Goal: Task Accomplishment & Management: Manage account settings

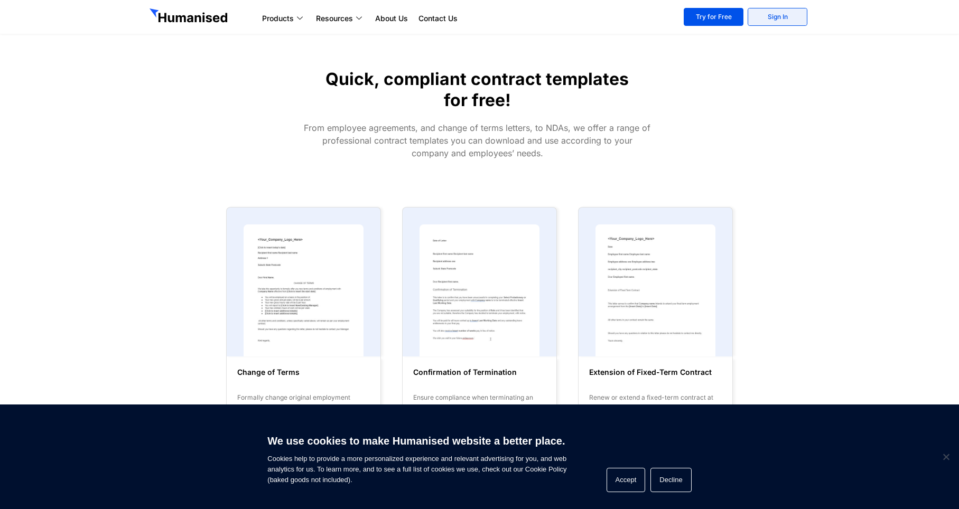
click at [778, 16] on link "Sign In" at bounding box center [778, 17] width 60 height 18
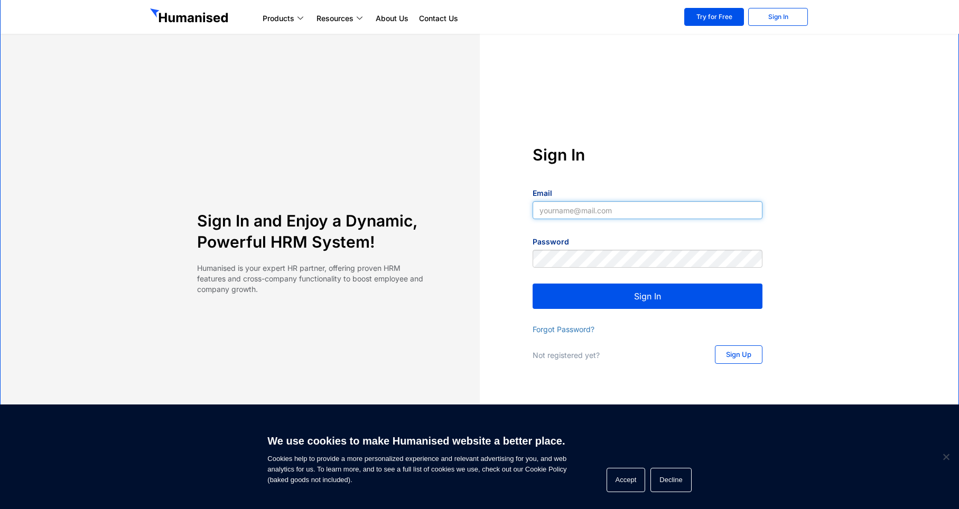
click at [561, 206] on input "Email" at bounding box center [648, 210] width 230 height 18
type input "[EMAIL_ADDRESS][DOMAIN_NAME]"
click at [663, 299] on button "Sign In" at bounding box center [648, 296] width 230 height 25
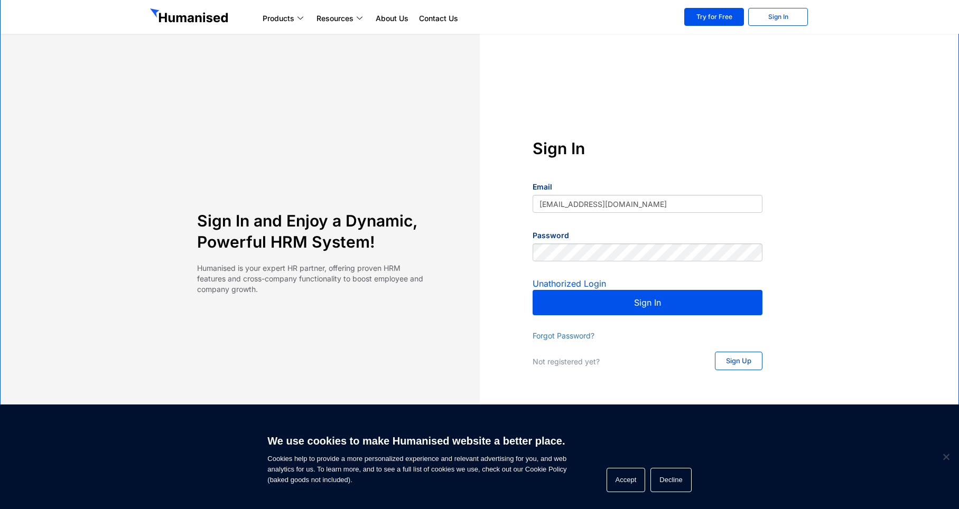
click at [664, 297] on button "Sign In" at bounding box center [648, 302] width 230 height 25
click at [627, 301] on button "Sign In" at bounding box center [648, 302] width 230 height 25
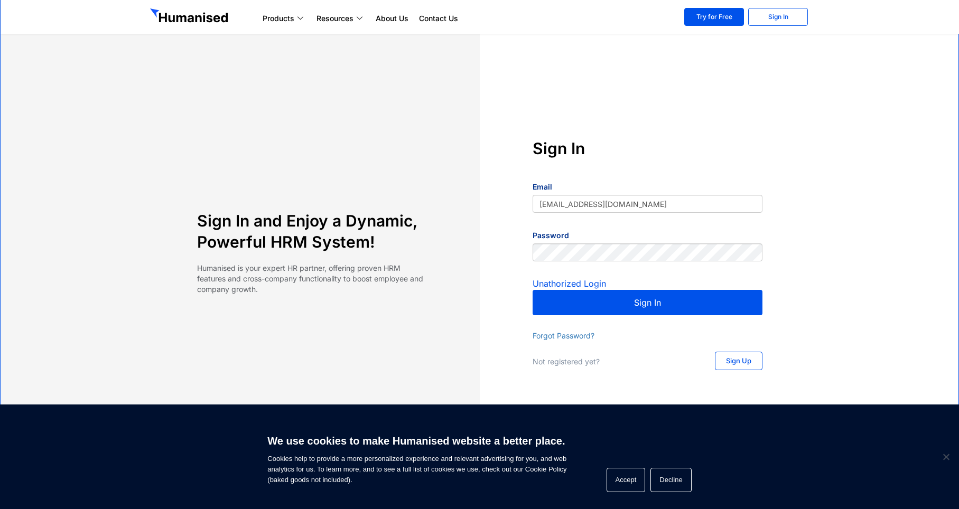
click at [627, 301] on button "Sign In" at bounding box center [648, 302] width 230 height 25
click at [627, 300] on button "Sign In" at bounding box center [648, 302] width 230 height 25
click at [710, 20] on link "Try for Free" at bounding box center [714, 17] width 60 height 18
